Goal: Browse casually

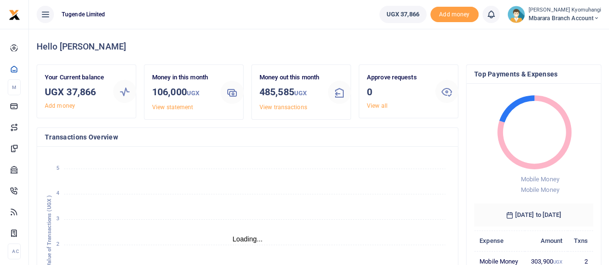
scroll to position [8, 8]
